Goal: Find specific page/section: Find specific page/section

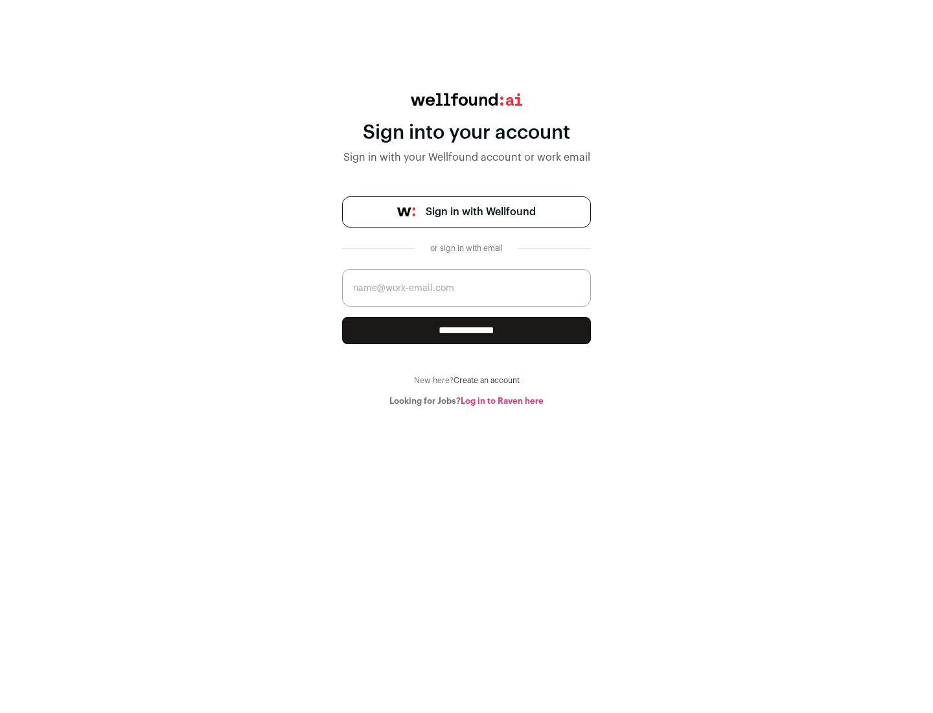
click at [480, 212] on span "Sign in with Wellfound" at bounding box center [481, 212] width 110 height 16
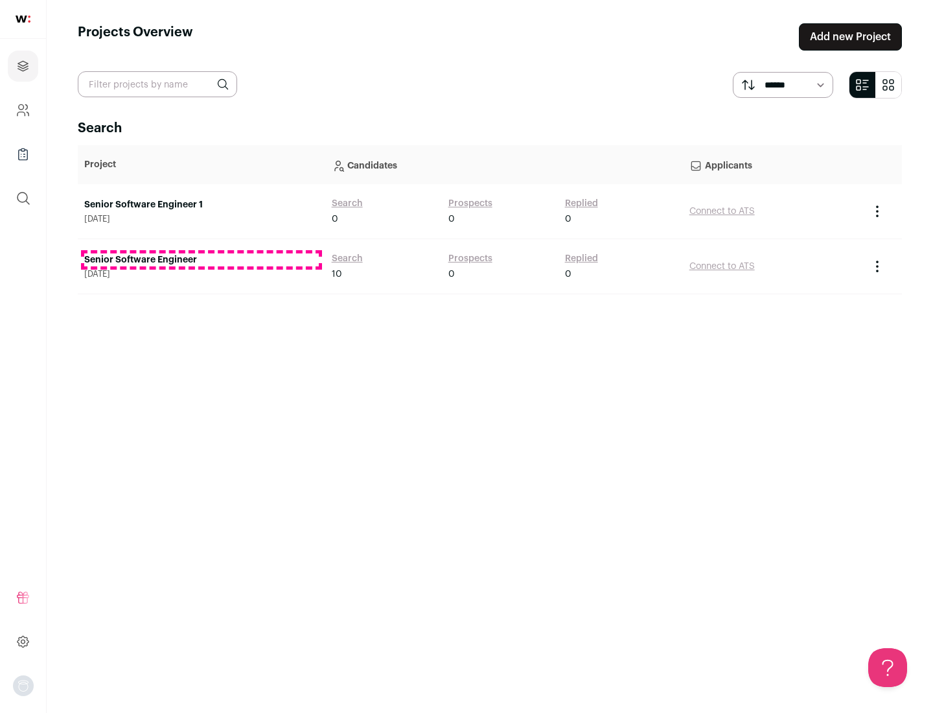
click at [201, 260] on link "Senior Software Engineer" at bounding box center [201, 259] width 235 height 13
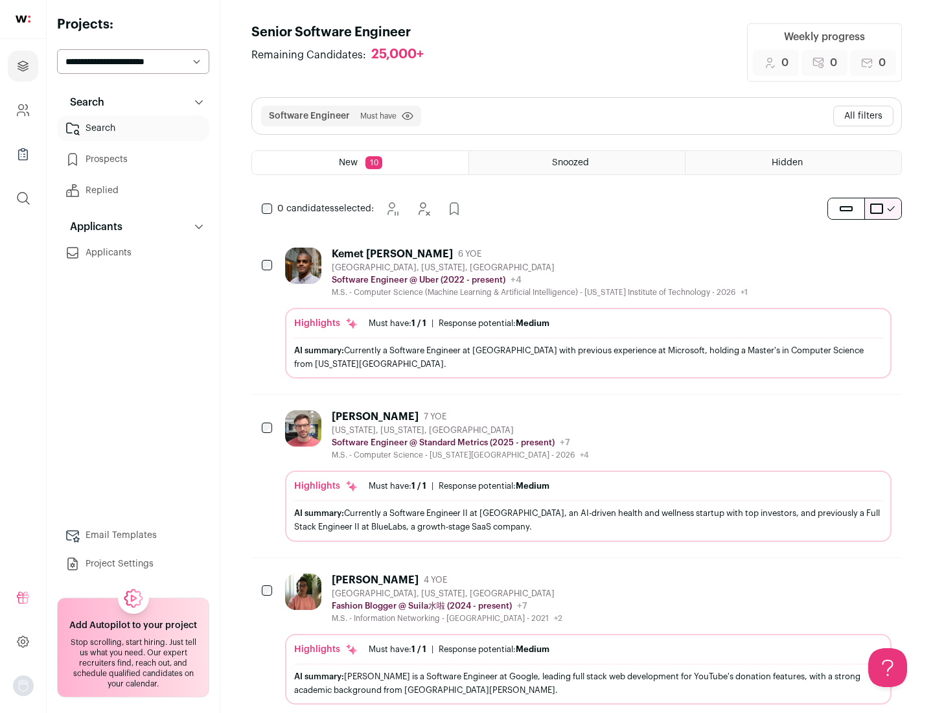
click at [577, 313] on div "Highlights Must have: 1 / 1 How many must haves have been fulfilled? | Response…" at bounding box center [588, 343] width 607 height 71
